Goal: Task Accomplishment & Management: Use online tool/utility

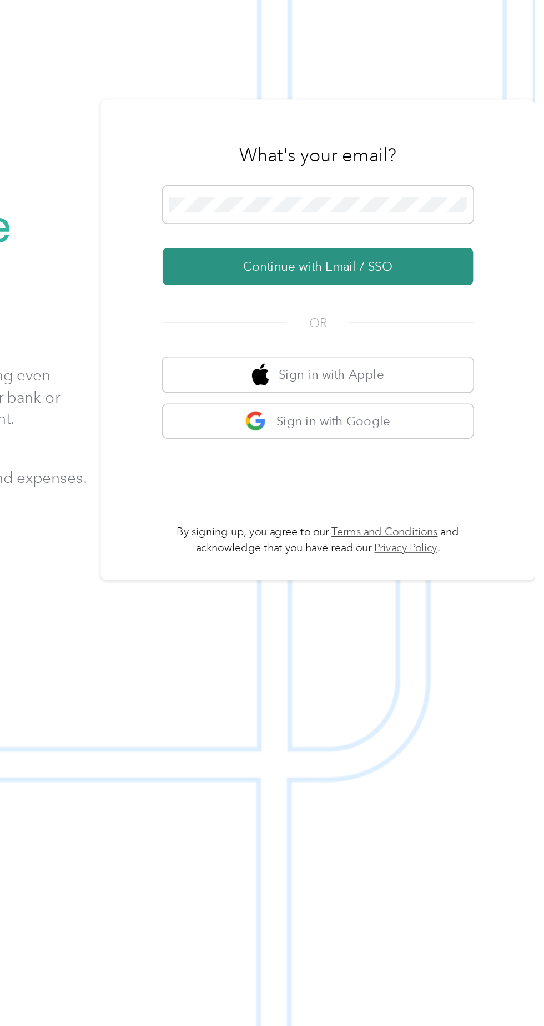
click at [467, 559] on button "Continue with Email / SSO" at bounding box center [402, 546] width 195 height 23
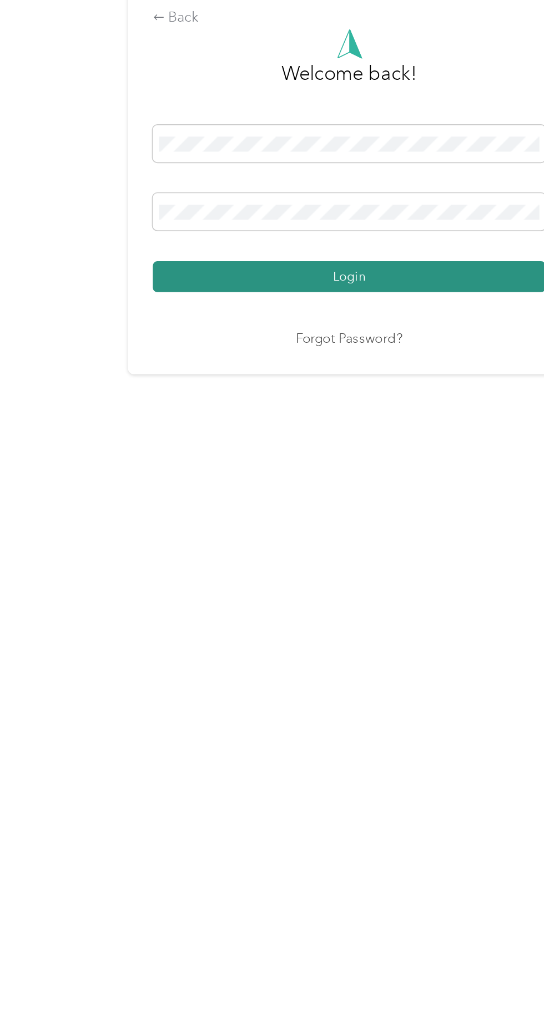
click at [315, 598] on button "Login" at bounding box center [269, 588] width 246 height 19
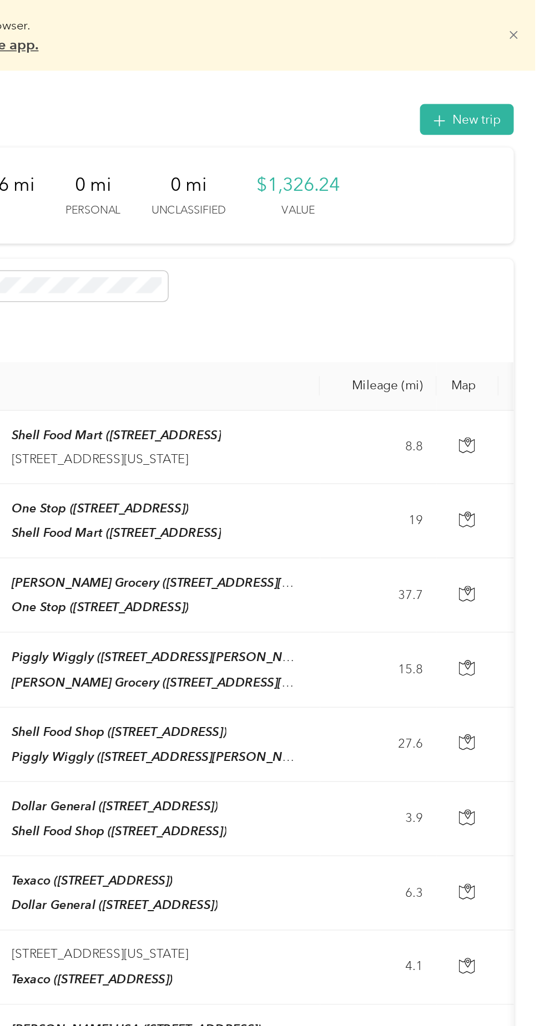
click at [529, 22] on icon at bounding box center [524, 22] width 8 height 8
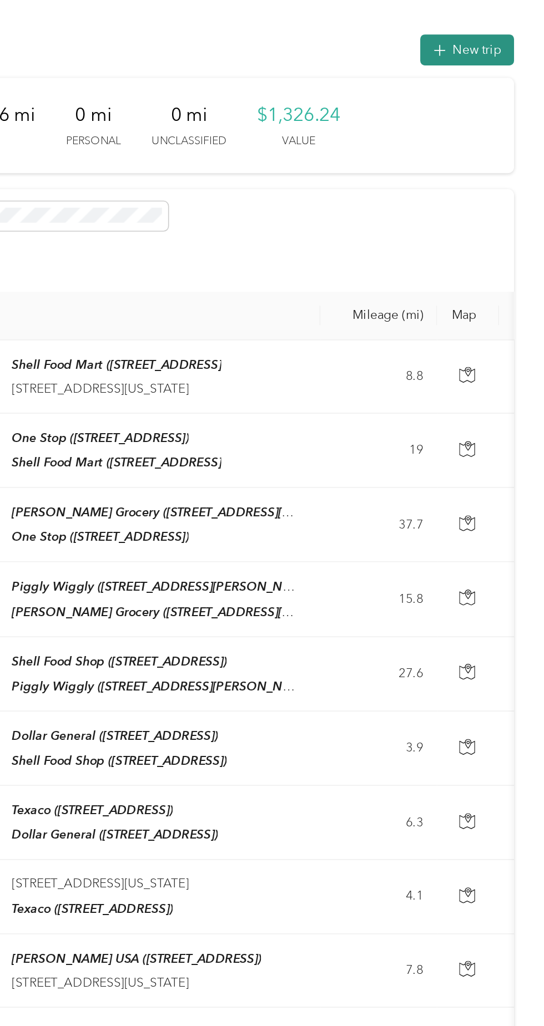
click at [512, 32] on button "New trip" at bounding box center [495, 31] width 59 height 19
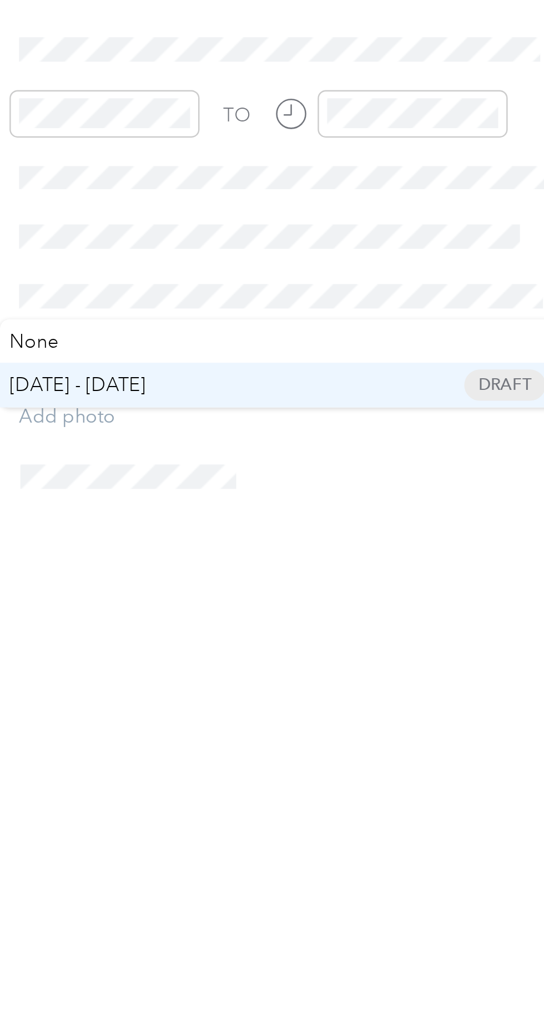
click at [357, 482] on span "[DATE] - [DATE]" at bounding box center [328, 487] width 55 height 12
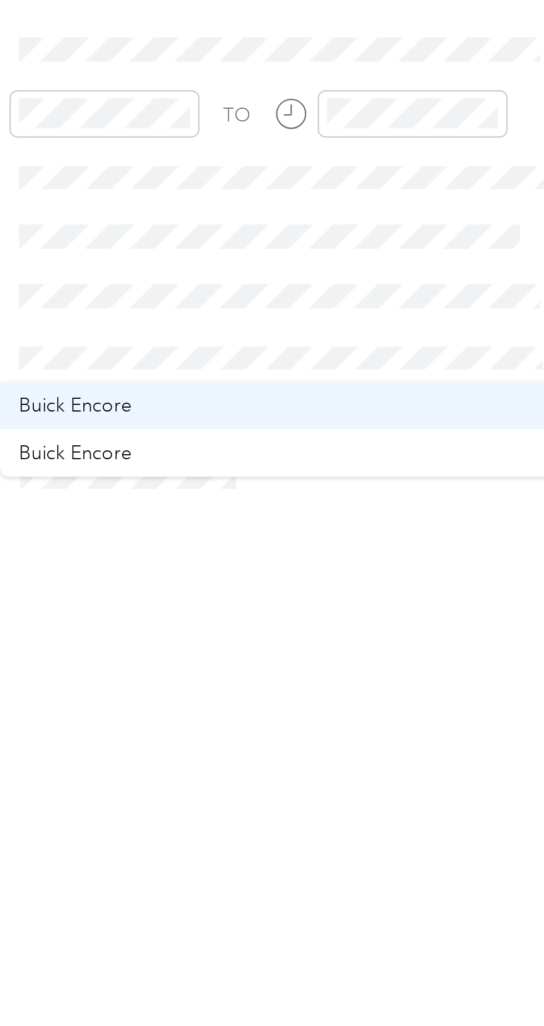
click at [361, 496] on div "Buick Encore" at bounding box center [412, 495] width 215 height 12
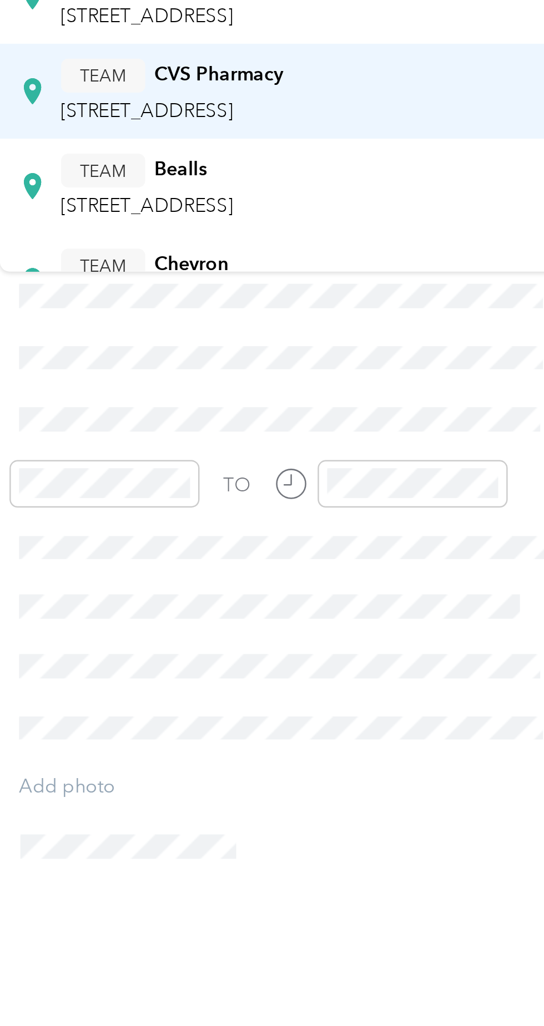
click at [393, 228] on span "[STREET_ADDRESS]" at bounding box center [357, 223] width 70 height 9
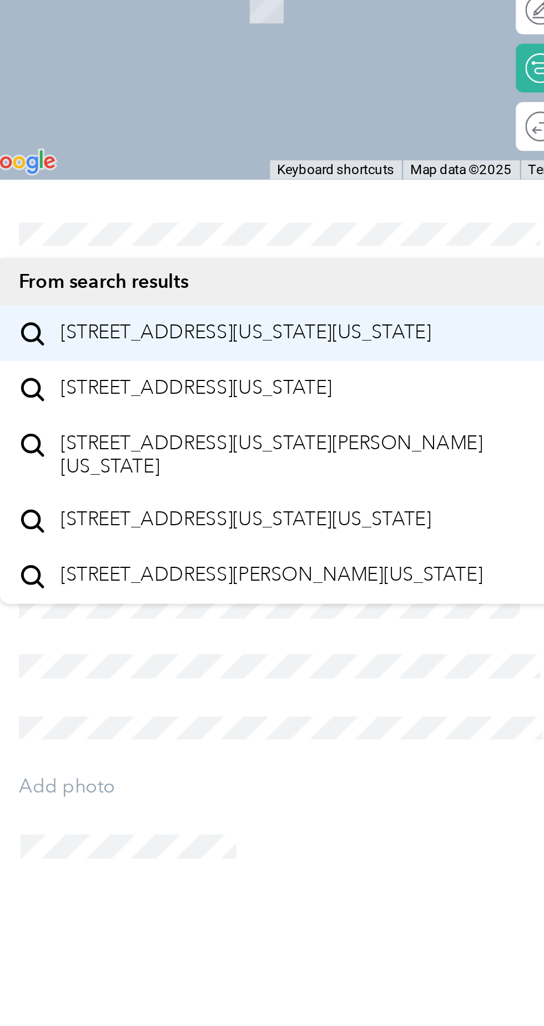
click at [441, 319] on span "[STREET_ADDRESS][US_STATE][US_STATE]" at bounding box center [397, 314] width 151 height 10
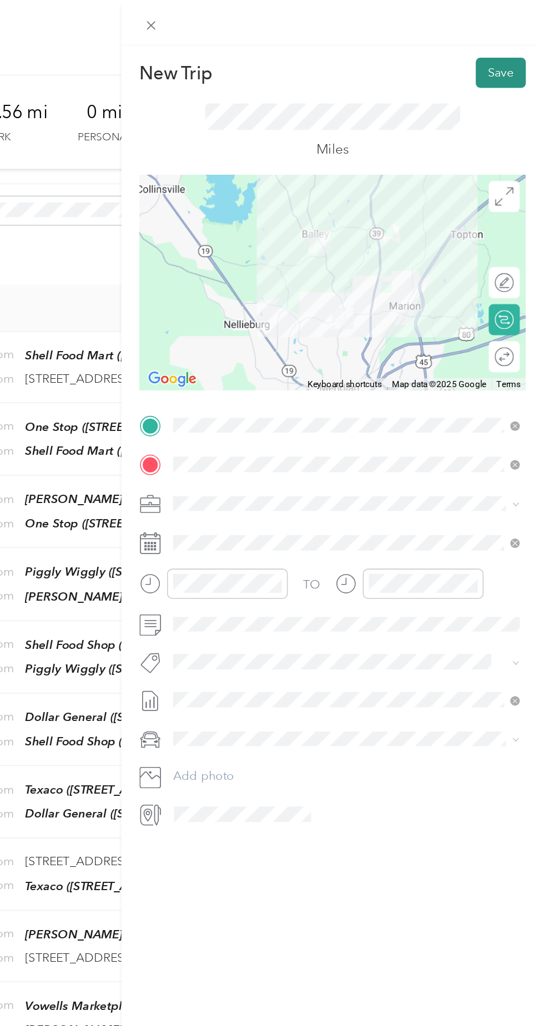
click at [511, 53] on button "Save" at bounding box center [516, 46] width 32 height 19
